Goal: Task Accomplishment & Management: Complete application form

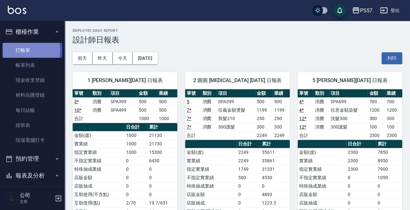
click at [23, 50] on link "打帳單" at bounding box center [33, 50] width 60 height 15
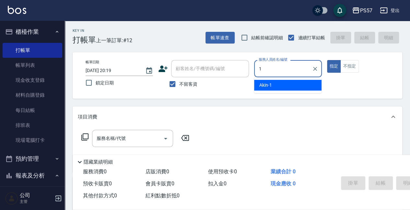
type input "Akin-1"
type button "true"
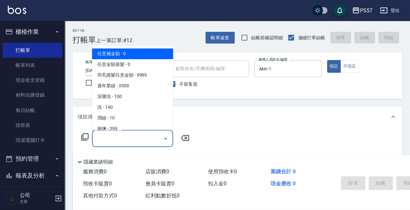
click at [127, 143] on input "服務名稱/代號" at bounding box center [127, 138] width 65 height 11
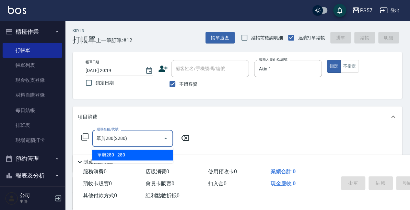
type input "單剪280(2280)"
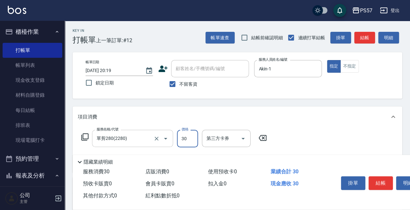
type input "300"
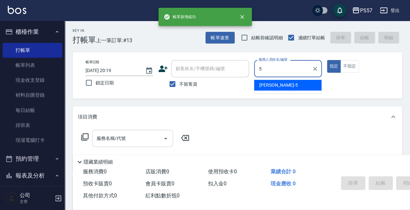
type input "[PERSON_NAME]5"
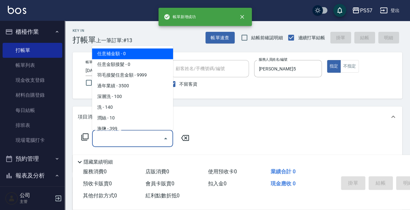
click at [123, 140] on input "服務名稱/代號" at bounding box center [127, 138] width 65 height 11
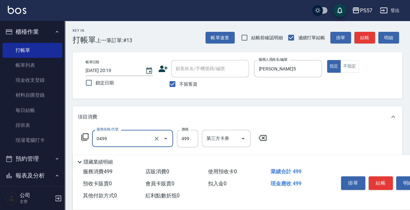
type input "SPA499(0499)"
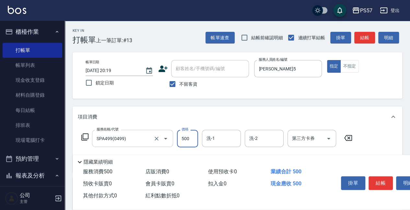
scroll to position [21, 0]
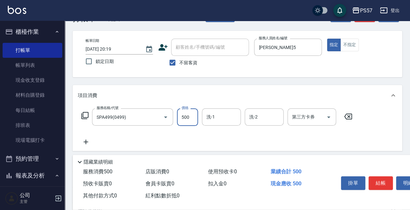
type input "500"
click at [88, 141] on icon at bounding box center [86, 142] width 16 height 8
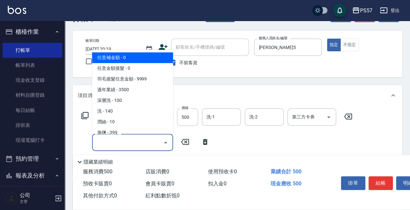
click at [121, 137] on input "服務名稱/代號" at bounding box center [127, 141] width 65 height 11
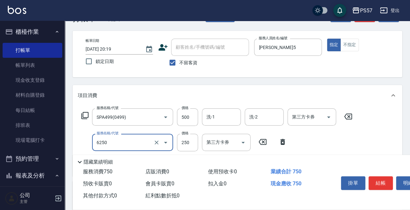
type input "刮痧(6250)"
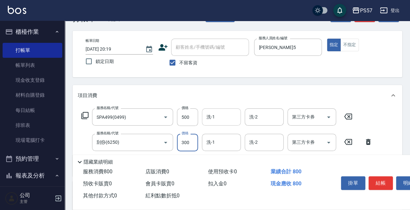
type input "300"
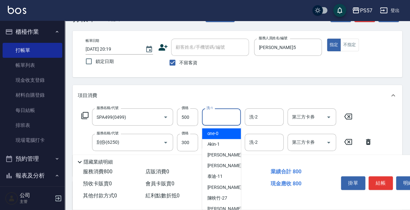
click at [232, 115] on input "洗-1" at bounding box center [221, 116] width 33 height 11
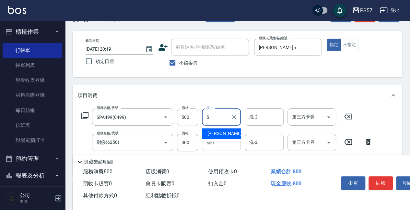
type input "[PERSON_NAME]5"
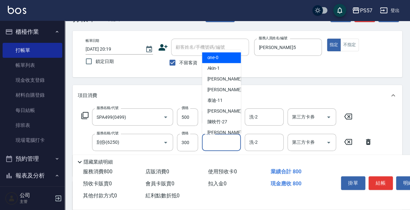
click at [237, 143] on input "洗-1" at bounding box center [221, 141] width 33 height 11
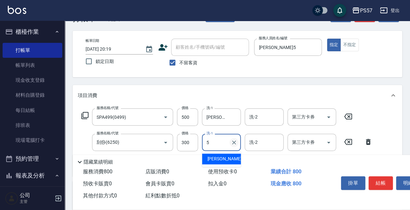
type input "[PERSON_NAME]5"
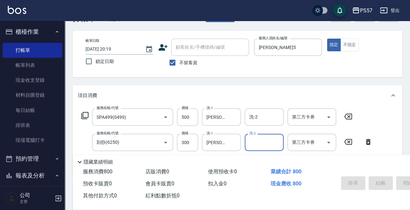
type input "[DATE] 20:20"
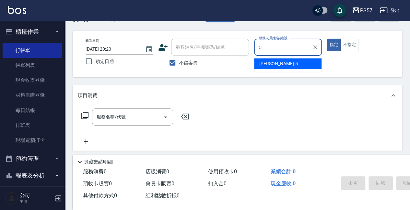
type input "[PERSON_NAME]5"
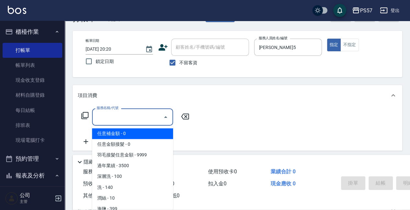
click at [148, 122] on input "服務名稱/代號" at bounding box center [127, 116] width 65 height 11
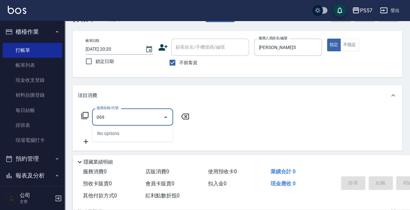
type input "0699"
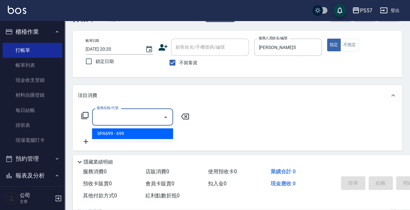
type input "任意補金額(00)"
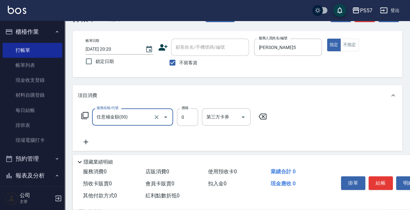
click at [152, 116] on div at bounding box center [161, 116] width 18 height 17
click at [158, 116] on icon "Clear" at bounding box center [156, 117] width 6 height 6
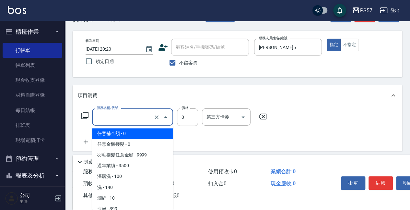
click at [138, 122] on input "服務名稱/代號" at bounding box center [123, 116] width 57 height 11
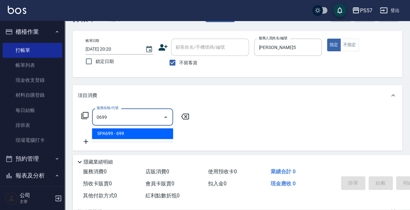
type input "SPA699(0699)"
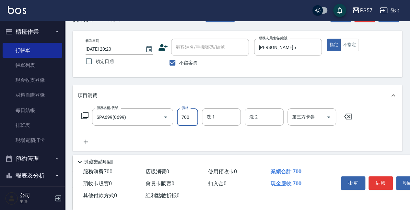
type input "700"
click at [94, 137] on div "服務名稱/代號 SPA699(0699) 服務名稱/代號 價格 700 價格 洗-1 洗-1 洗-2 洗-2 第三方卡券 第三方卡券" at bounding box center [217, 126] width 278 height 37
click at [89, 141] on icon at bounding box center [86, 142] width 16 height 8
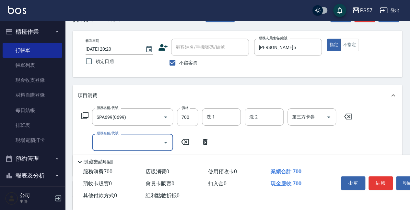
click at [107, 143] on input "服務名稱/代號" at bounding box center [127, 141] width 65 height 11
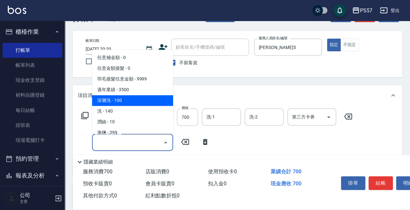
click at [125, 98] on span "深層洗 - 100" at bounding box center [132, 100] width 81 height 11
type input "深層洗(100)"
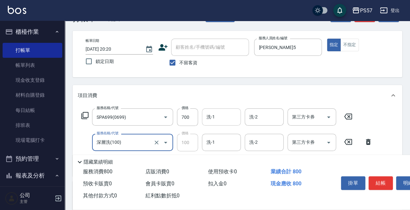
click at [228, 120] on input "洗-1" at bounding box center [221, 116] width 33 height 11
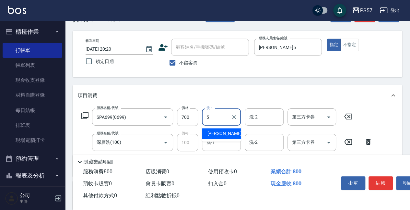
type input "[PERSON_NAME]5"
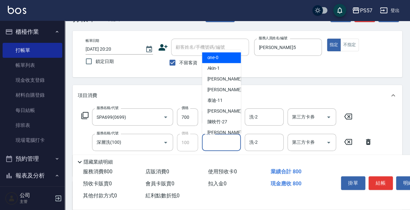
click at [228, 145] on input "洗-1" at bounding box center [221, 141] width 33 height 11
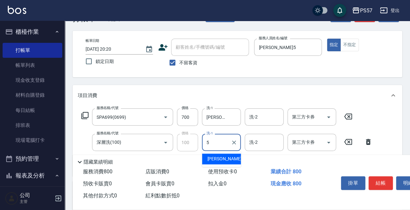
type input "[PERSON_NAME]5"
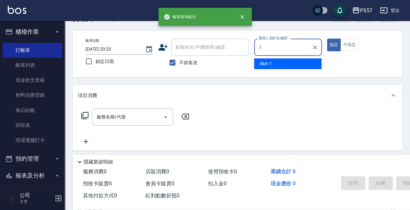
type input "Akin-1"
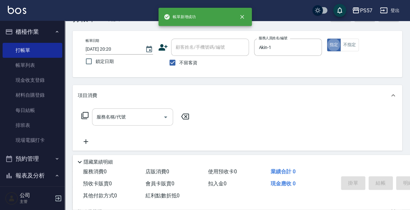
click at [118, 114] on input "服務名稱/代號" at bounding box center [127, 116] width 65 height 11
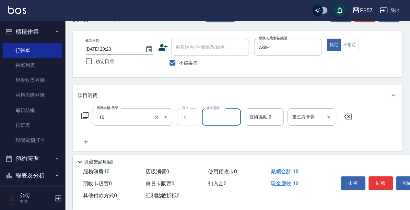
type input "潤絲(110)"
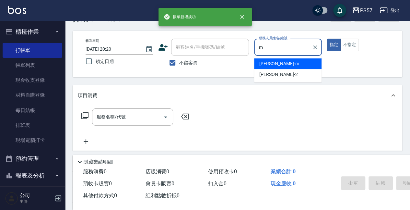
type input "[PERSON_NAME]-m"
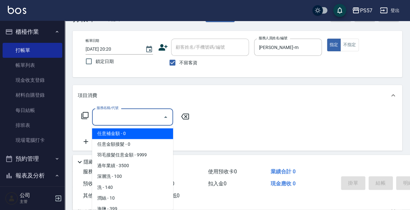
click at [120, 121] on input "服務名稱/代號" at bounding box center [127, 116] width 65 height 11
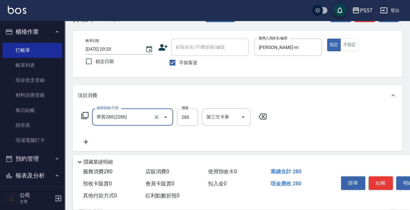
type input "單剪280(2280)"
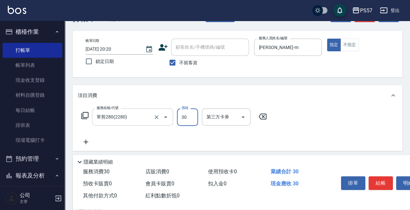
type input "300"
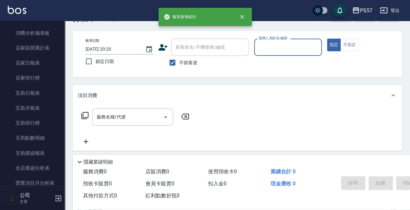
scroll to position [281, 0]
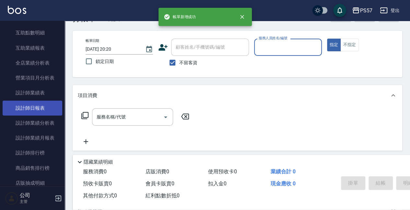
click at [35, 106] on link "設計師日報表" at bounding box center [33, 107] width 60 height 15
